Goal: Task Accomplishment & Management: Manage account settings

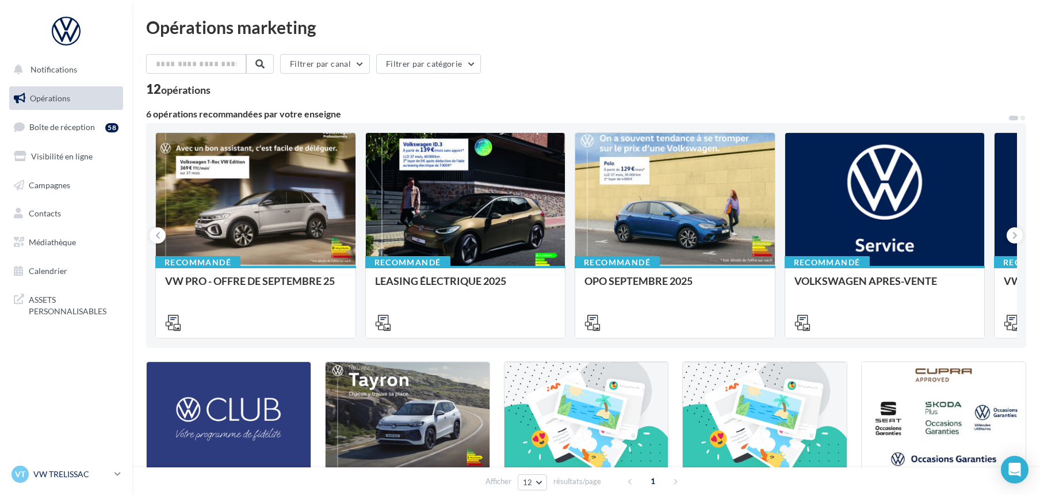
click at [74, 474] on p "VW TRELISSAC" at bounding box center [71, 474] width 76 height 12
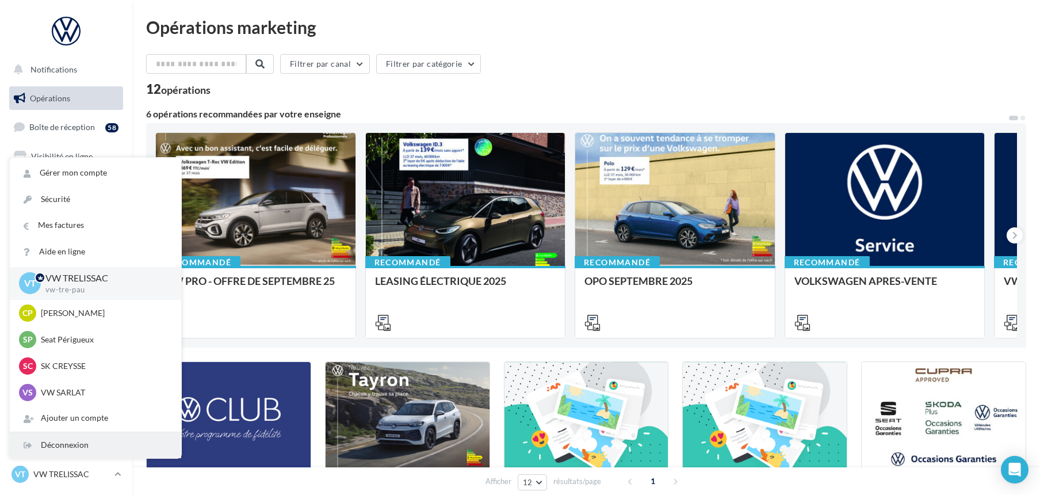
click at [71, 446] on div "Déconnexion" at bounding box center [95, 445] width 171 height 26
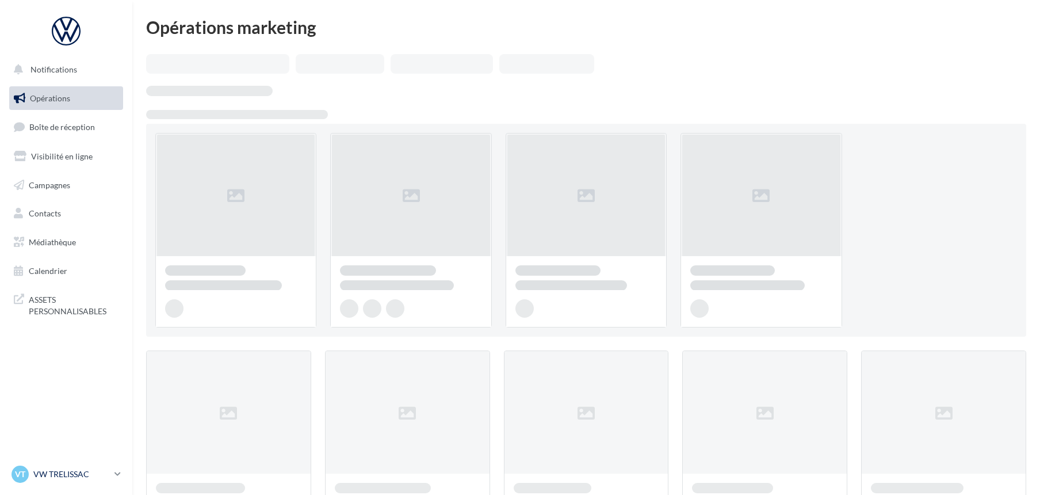
click at [72, 470] on p "VW TRELISSAC" at bounding box center [71, 474] width 76 height 12
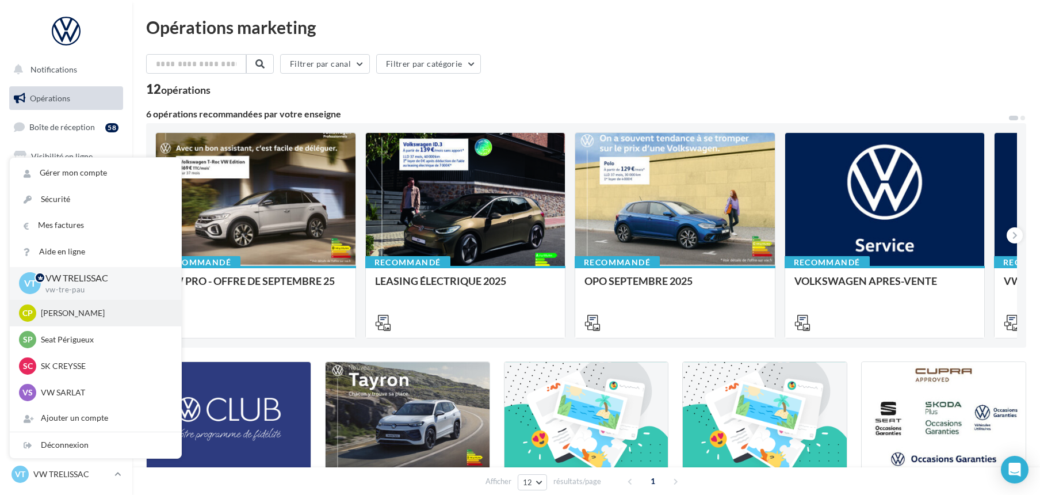
click at [77, 313] on p "[PERSON_NAME]" at bounding box center [104, 313] width 127 height 12
